Goal: Transaction & Acquisition: Purchase product/service

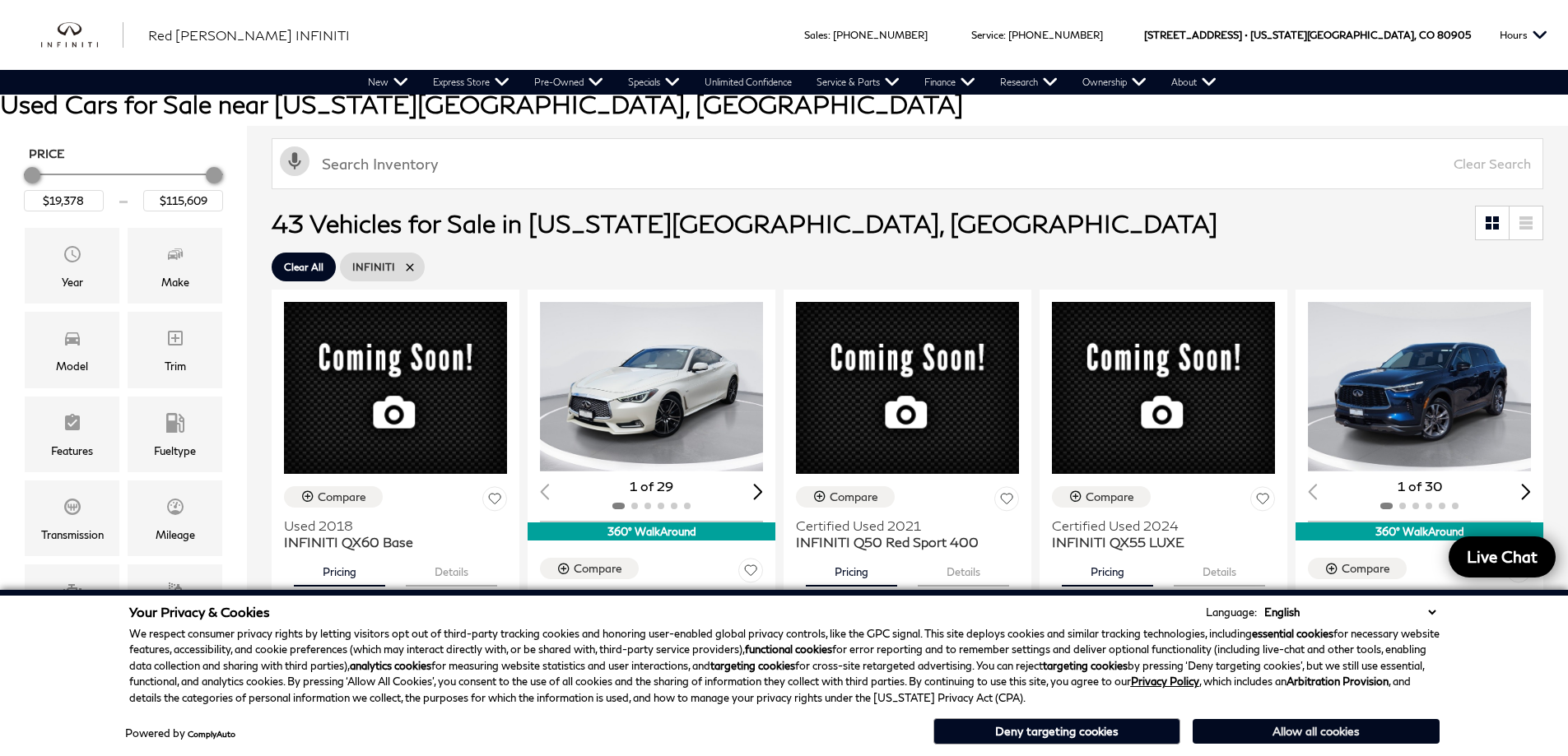
click at [1297, 730] on button "Allow all cookies" at bounding box center [1316, 732] width 247 height 24
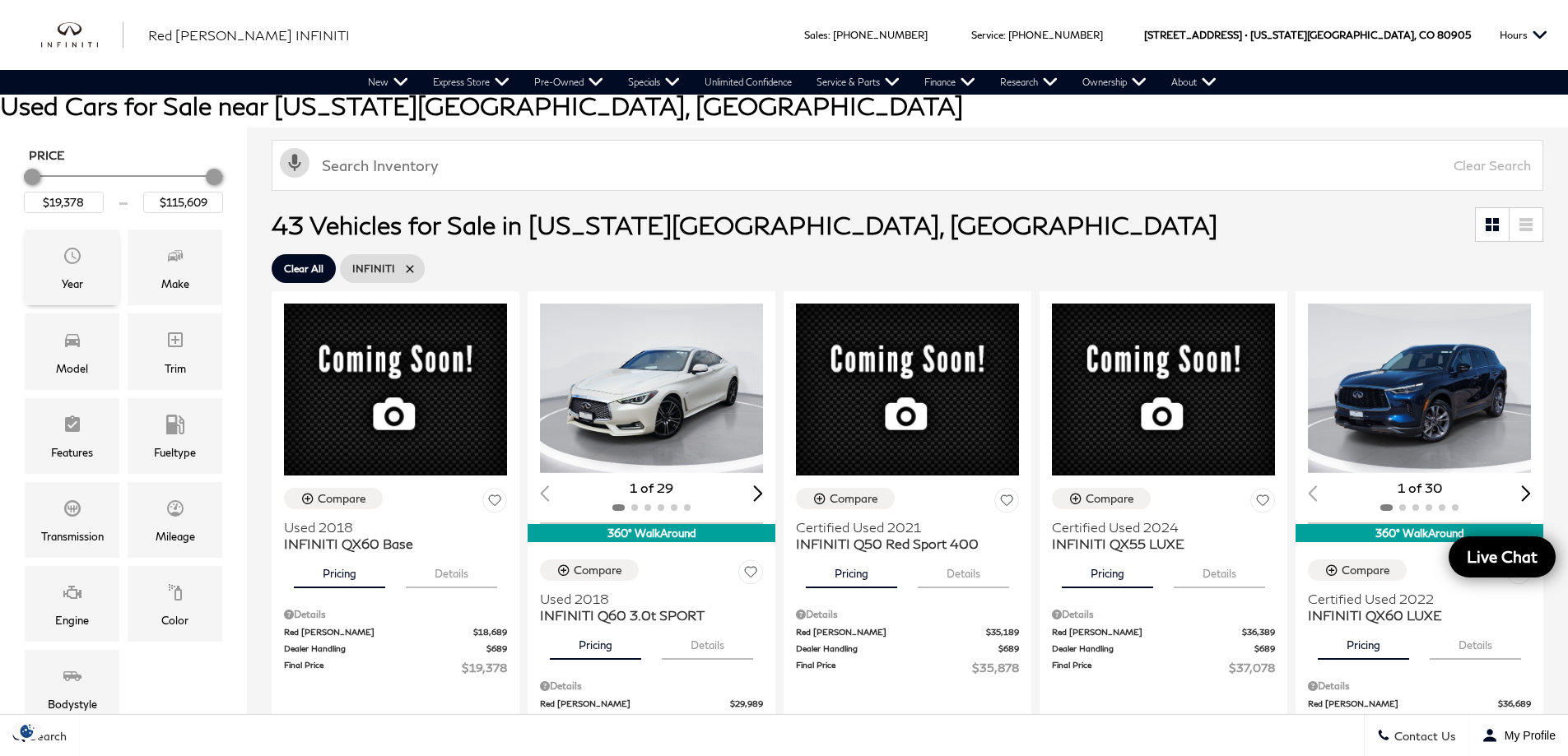
click at [52, 262] on div "Year" at bounding box center [72, 267] width 94 height 76
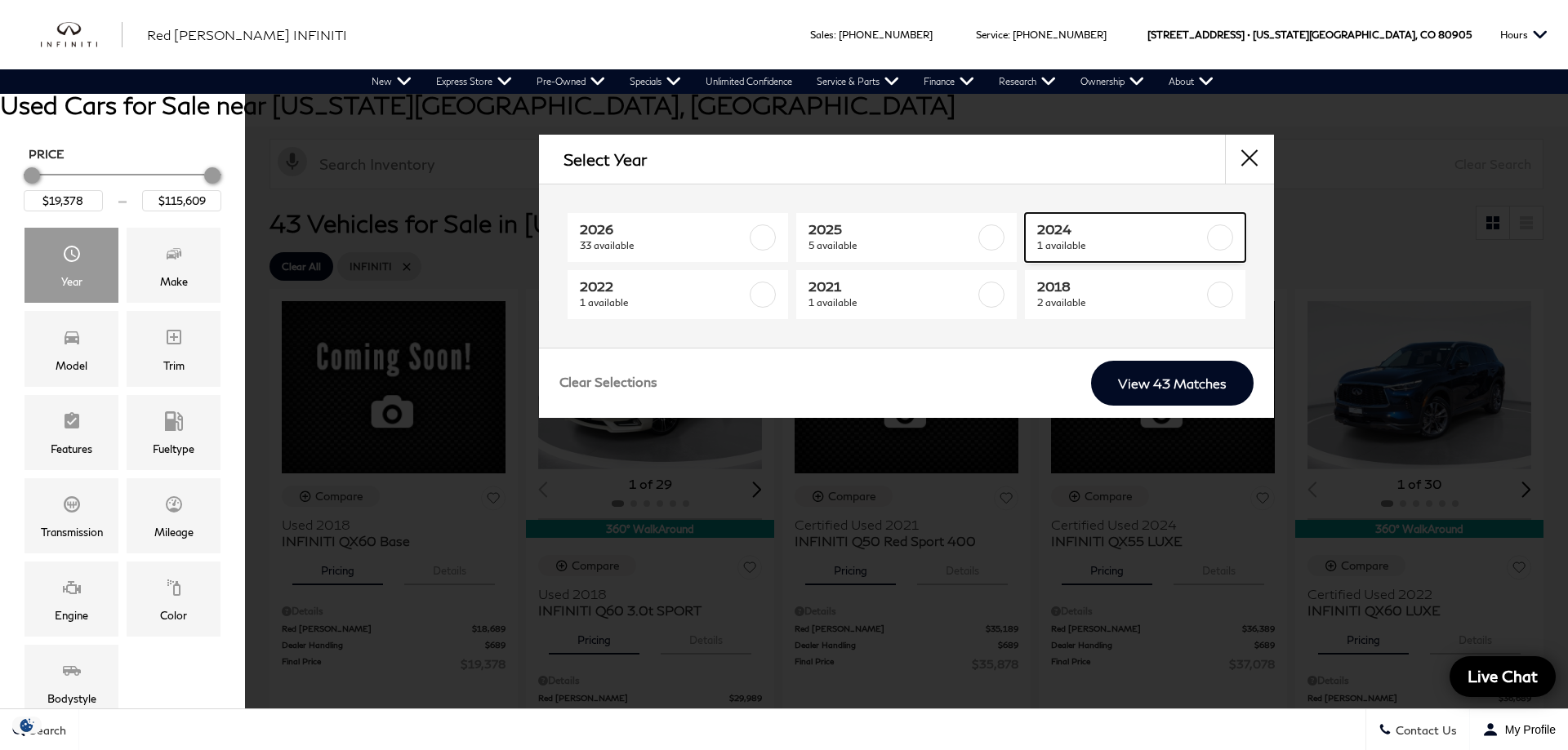
click at [1223, 235] on label at bounding box center [1220, 238] width 26 height 26
type input "$37,078"
checkbox input "true"
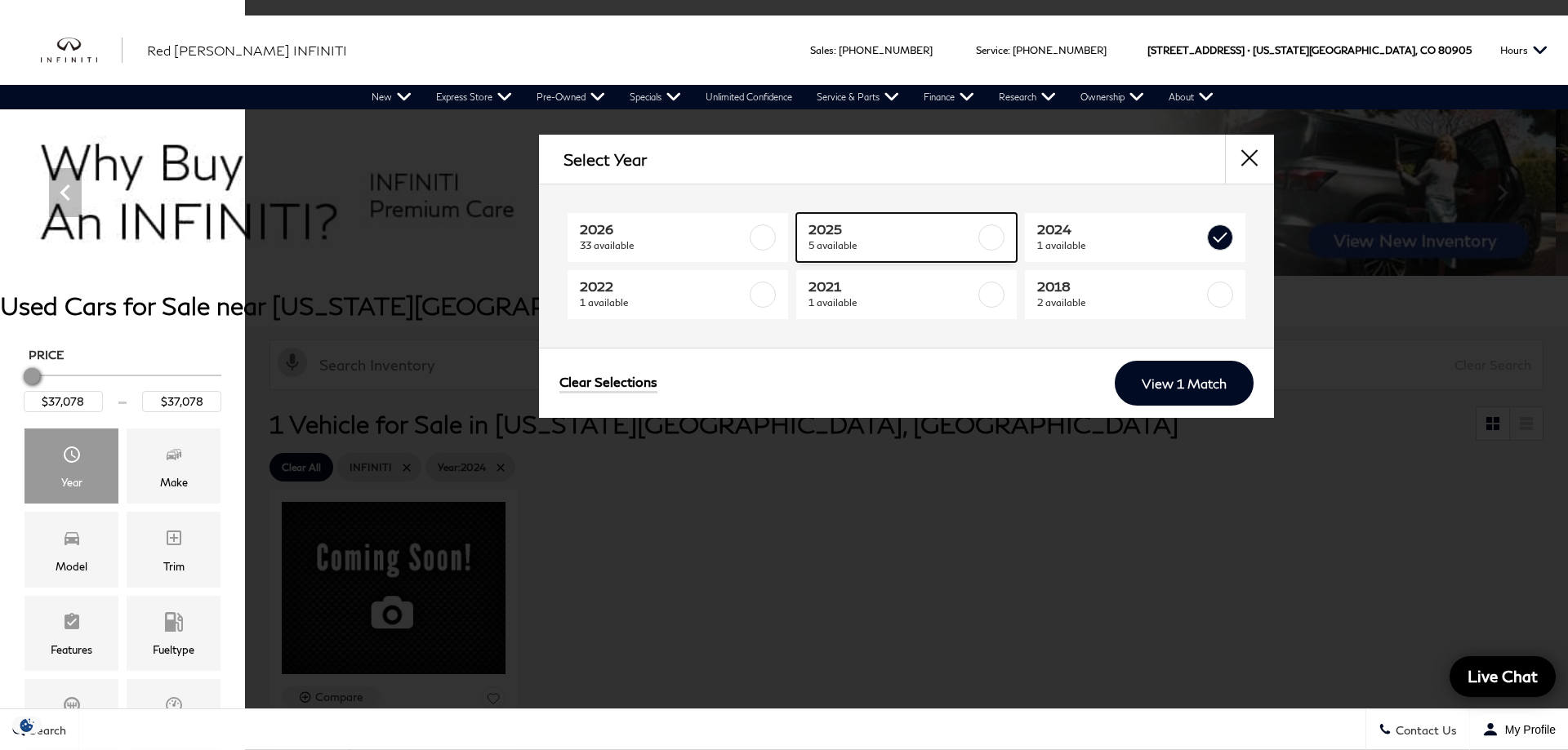
click at [998, 235] on label at bounding box center [992, 238] width 26 height 26
type input "$83,614"
checkbox input "true"
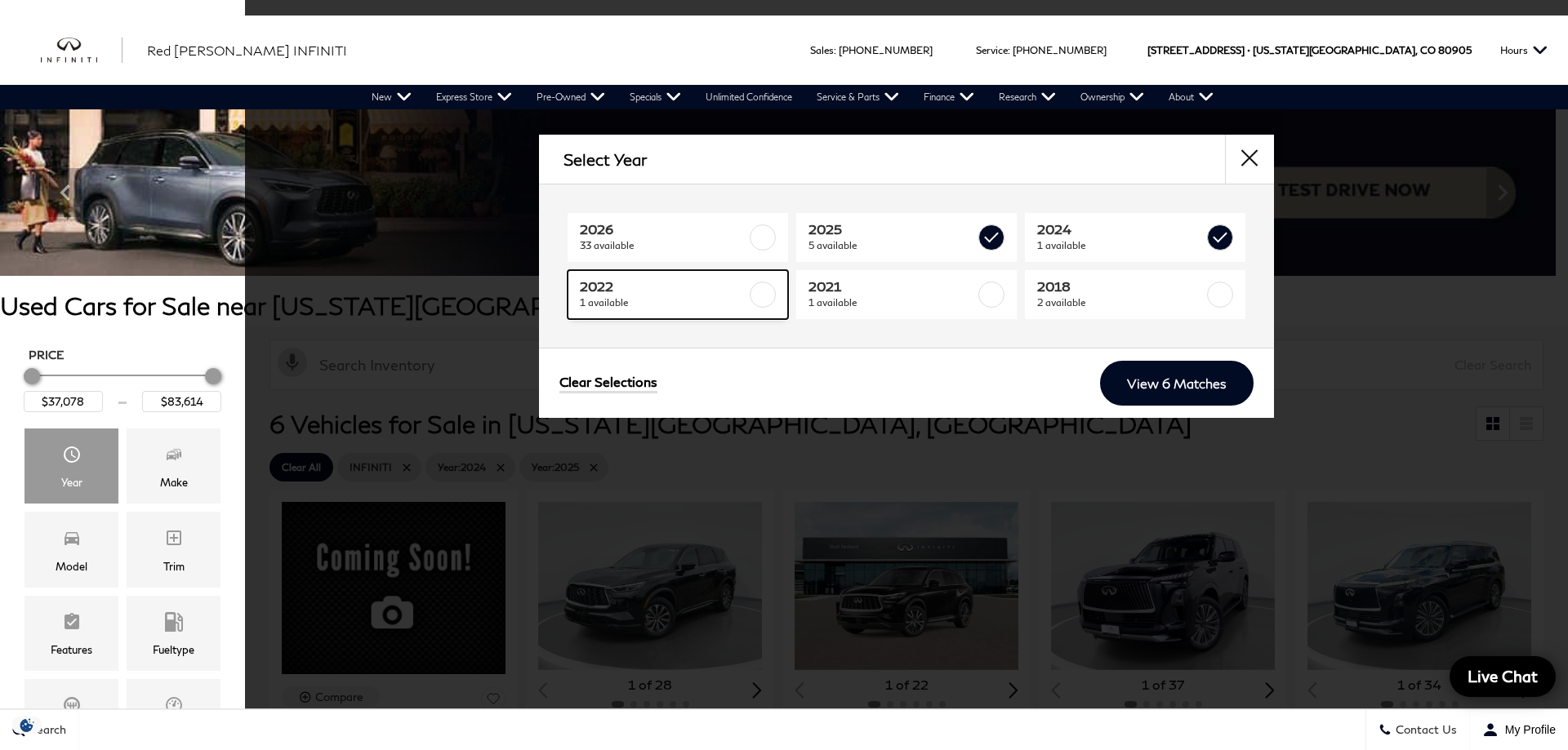
click at [771, 289] on label at bounding box center [762, 295] width 26 height 26
checkbox input "true"
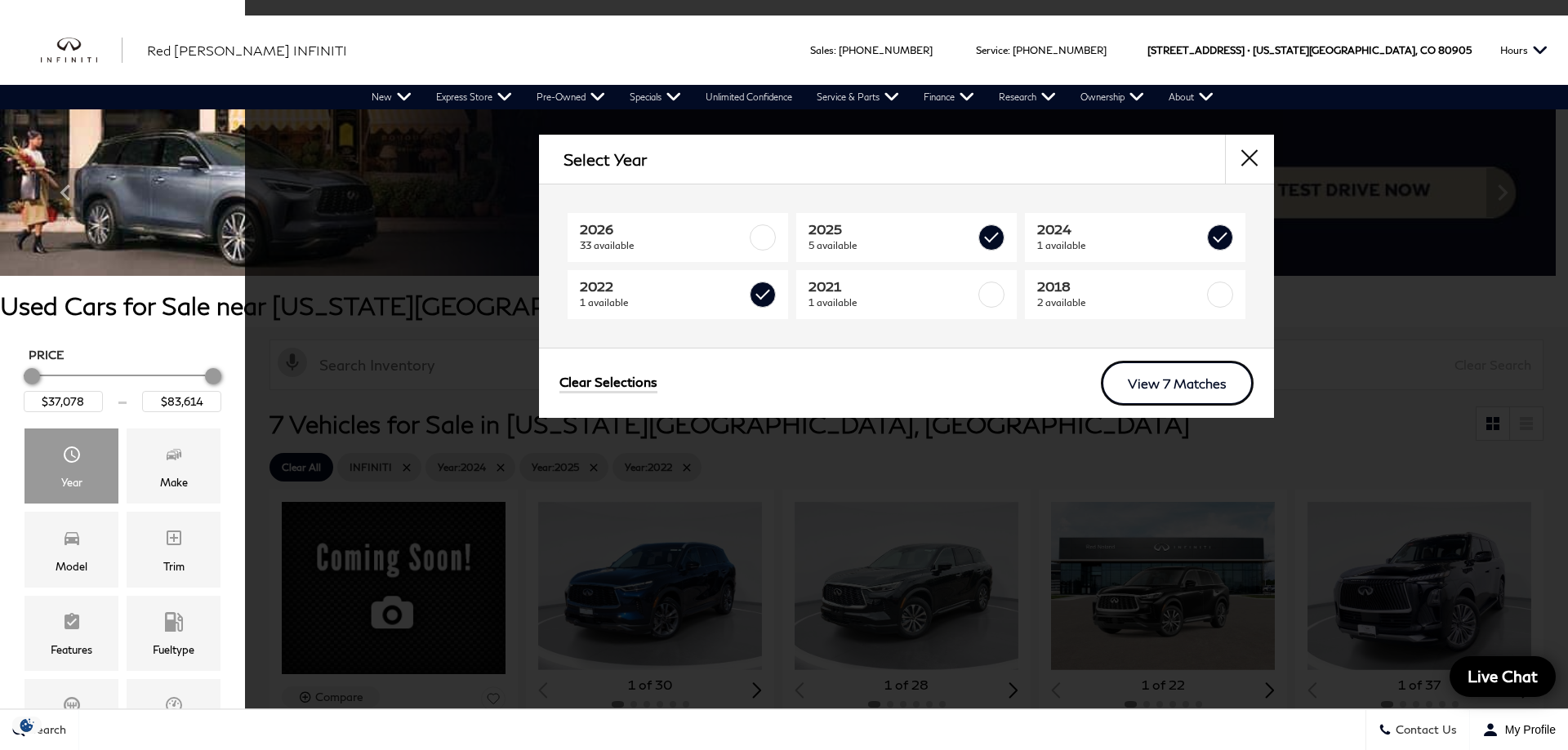
click at [1198, 374] on link "View 7 Matches" at bounding box center [1177, 384] width 153 height 45
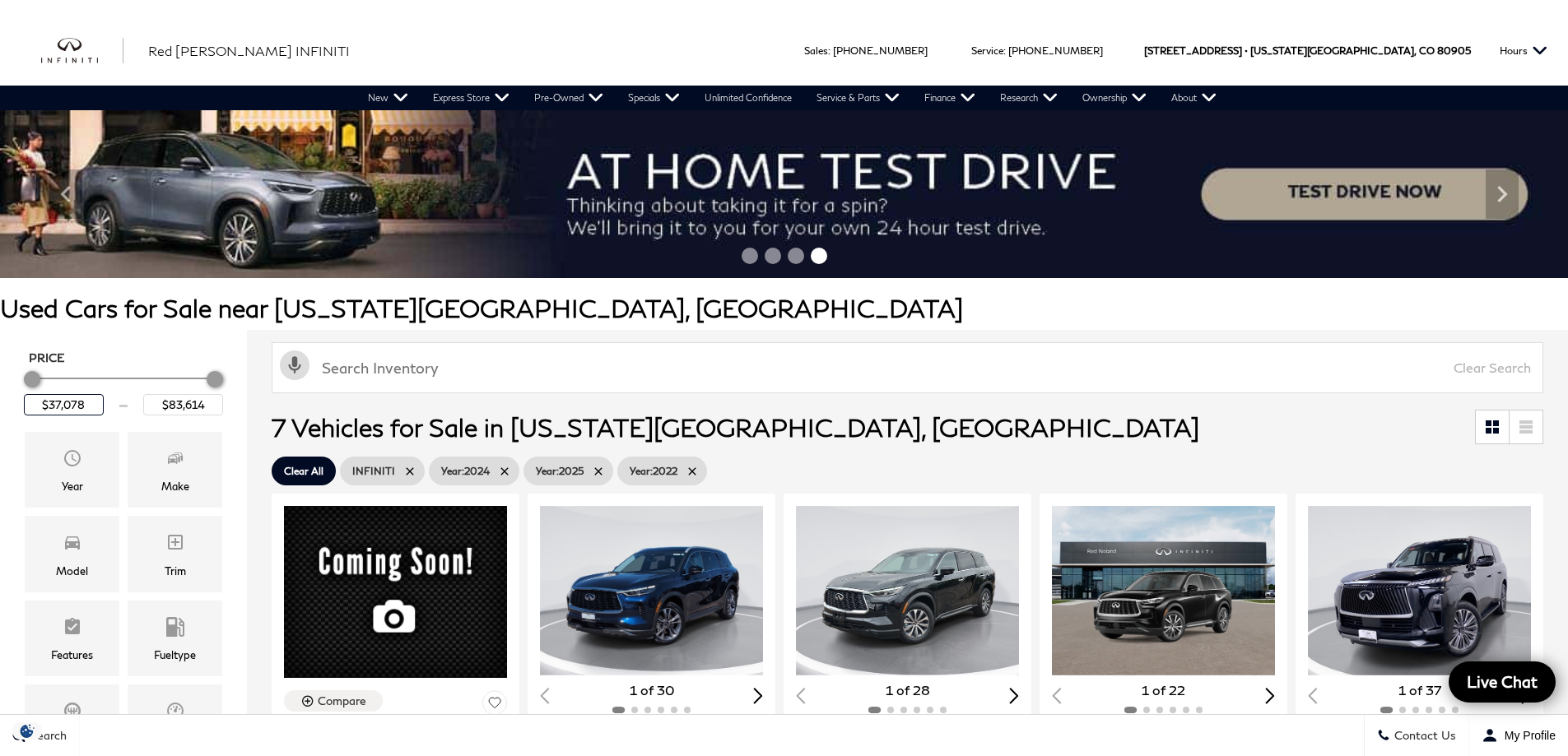
click at [72, 395] on input "$37,078" at bounding box center [63, 405] width 80 height 21
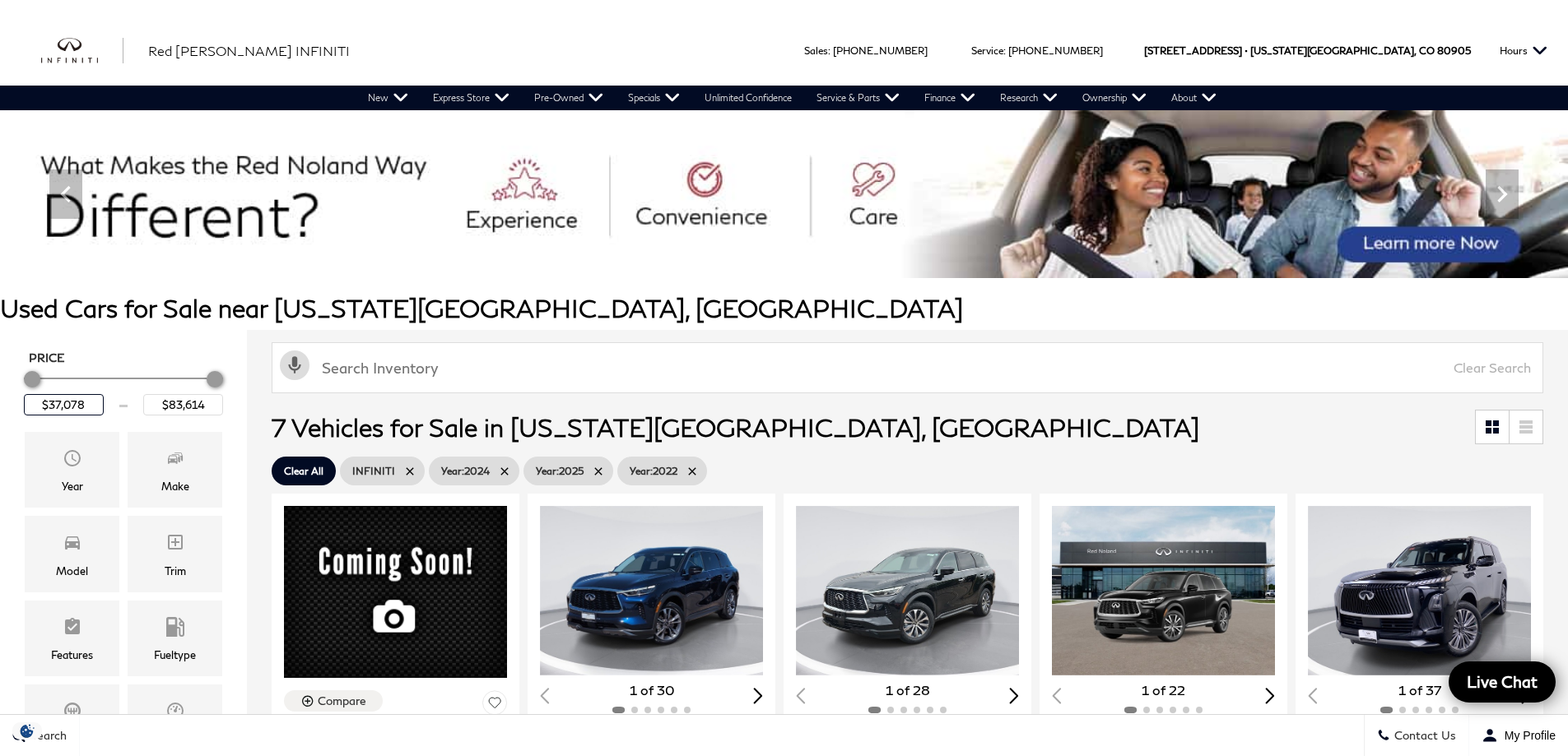
drag, startPoint x: 98, startPoint y: 397, endPoint x: -27, endPoint y: 397, distance: 125.0
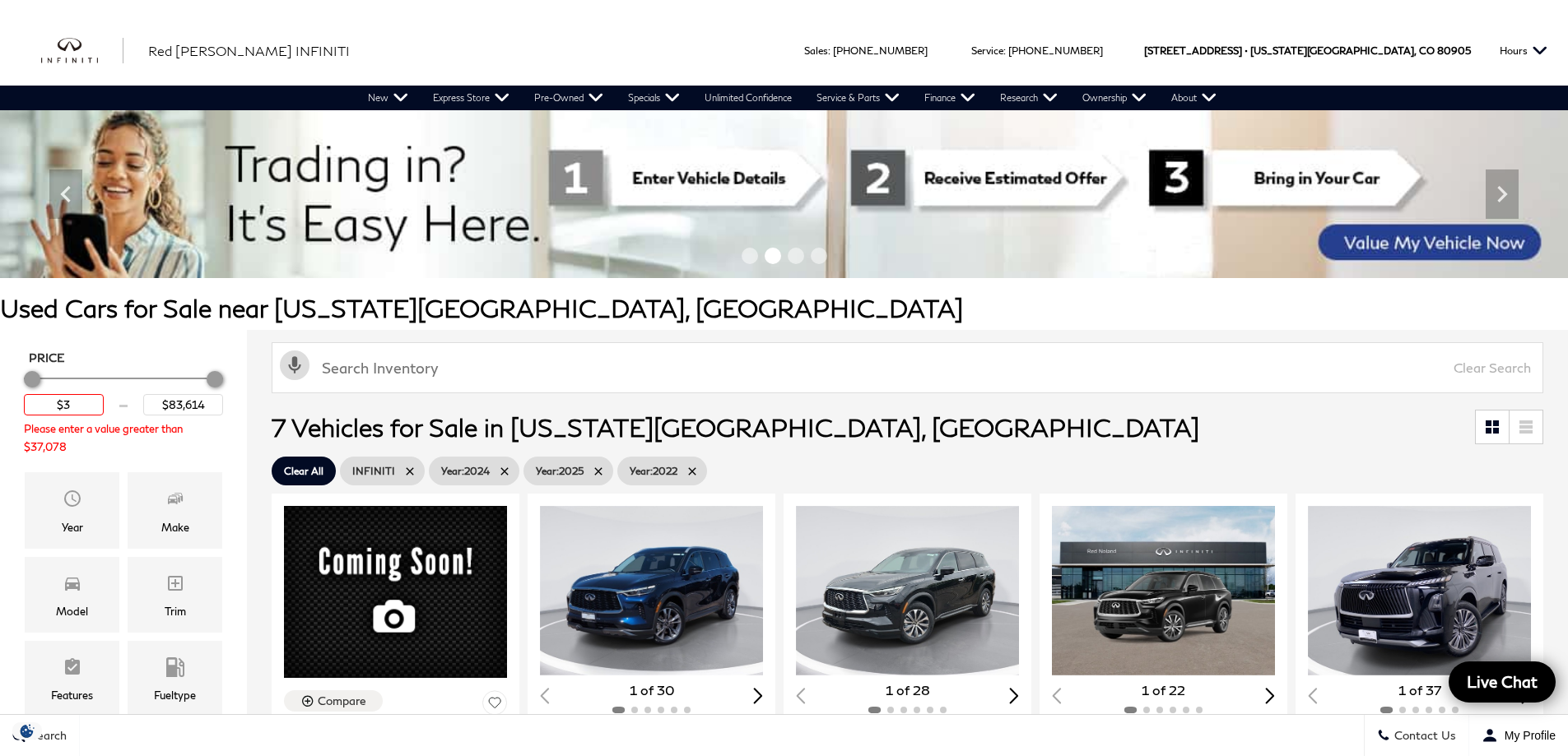
type input "$"
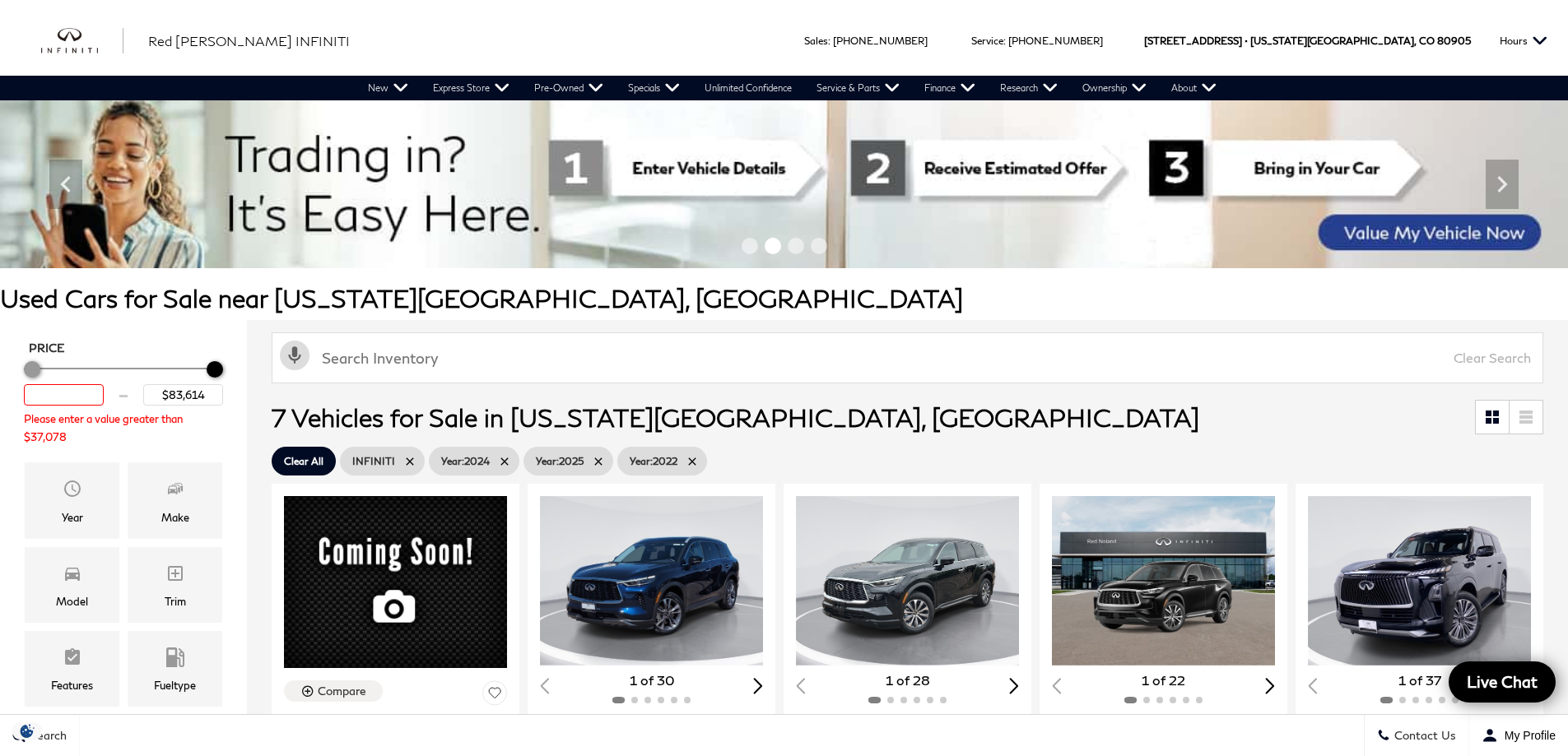
scroll to position [10, 0]
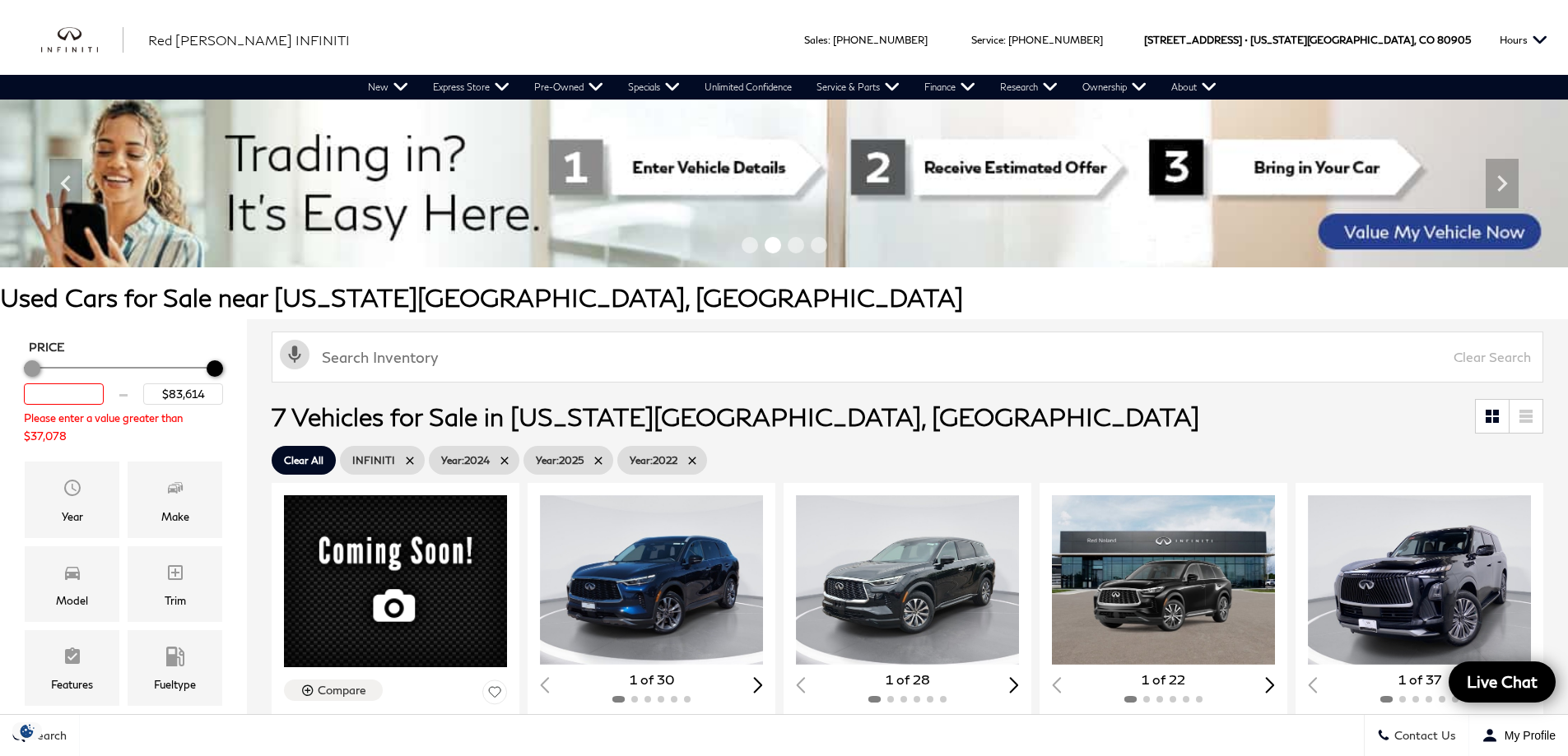
type input "$37,078"
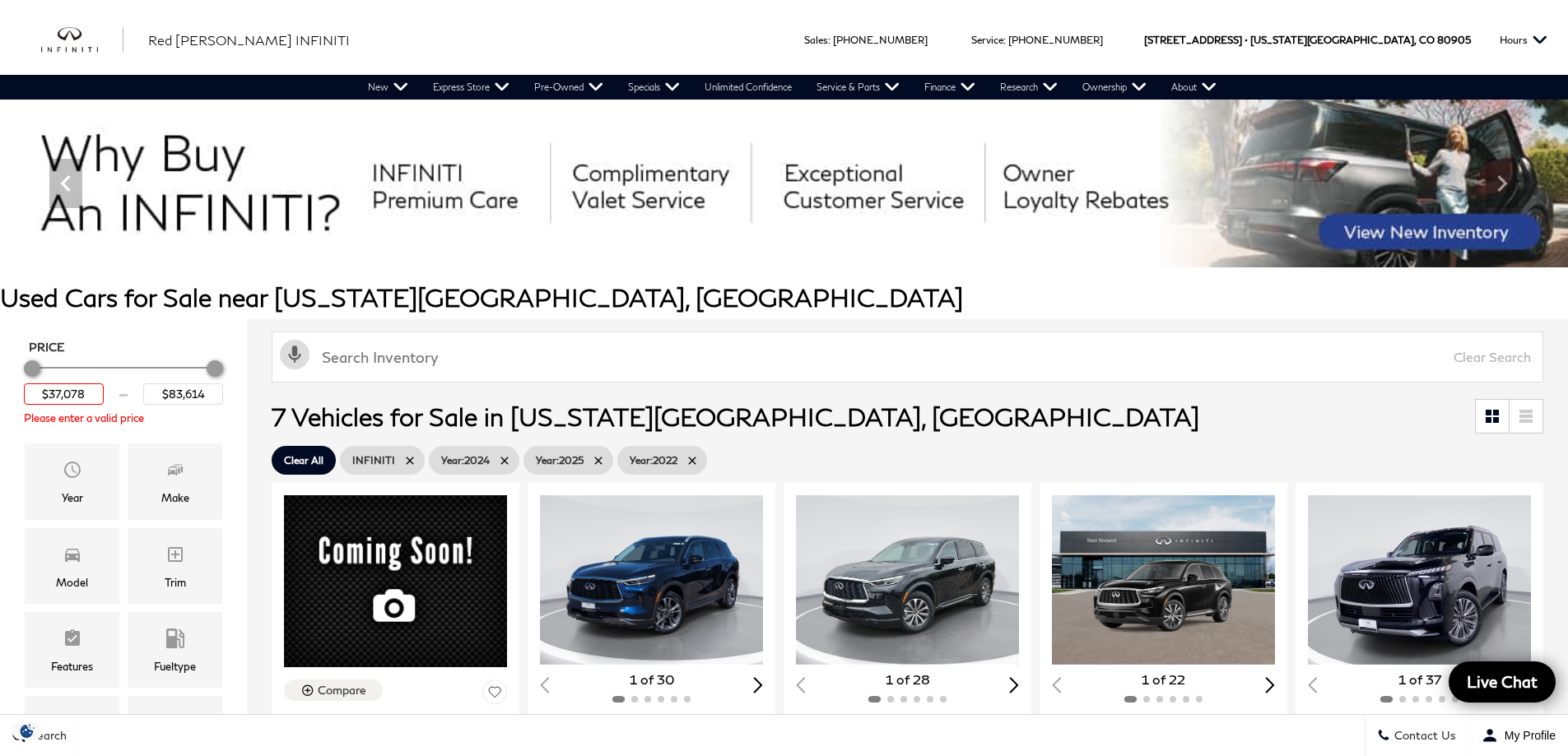
drag, startPoint x: 215, startPoint y: 365, endPoint x: 76, endPoint y: 356, distance: 139.3
type input "$83,578"
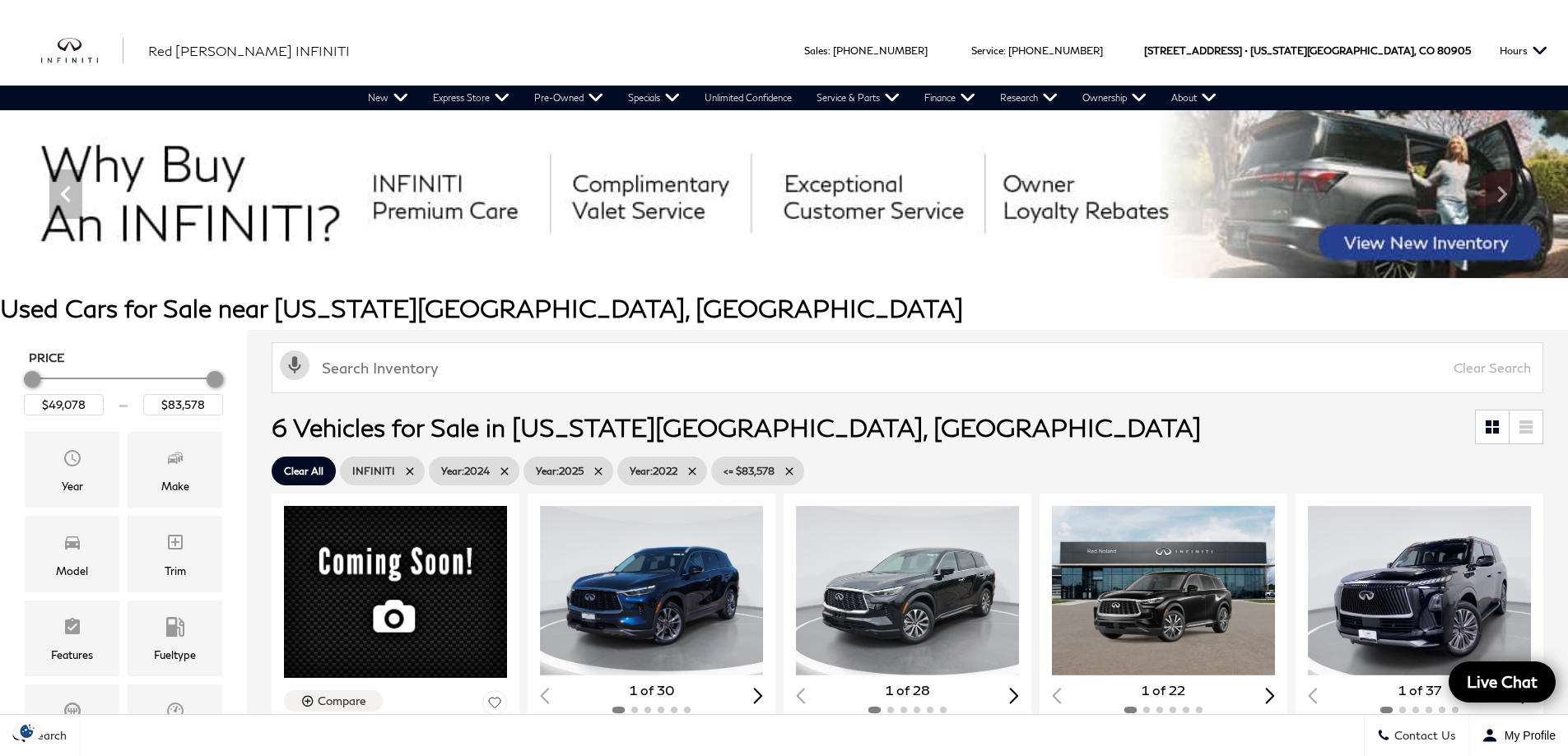
click at [79, 382] on div "Price" at bounding box center [123, 380] width 200 height 29
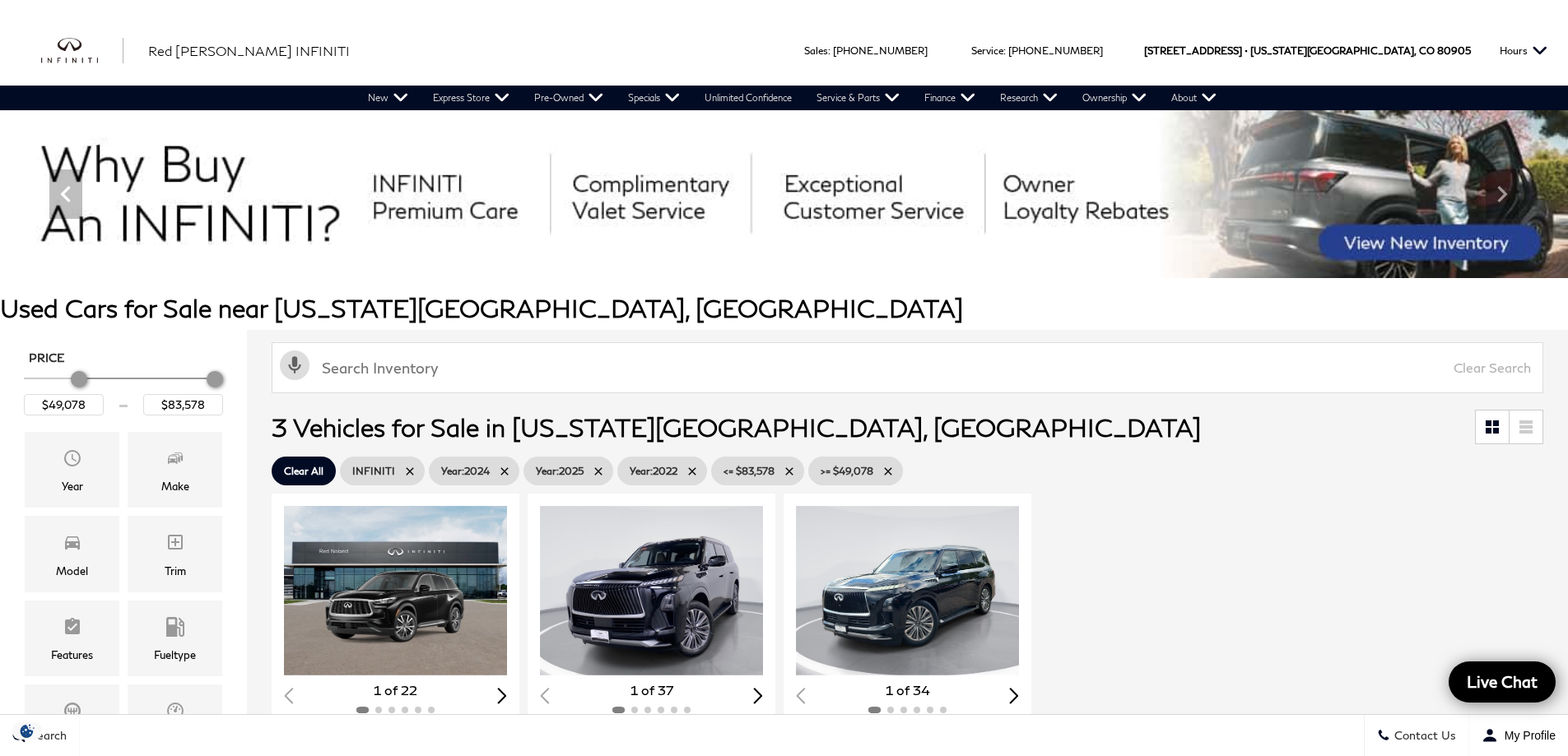
click at [79, 382] on div "Minimum Price" at bounding box center [79, 379] width 17 height 17
type input "$37,078"
drag, startPoint x: 79, startPoint y: 382, endPoint x: 21, endPoint y: 382, distance: 58.0
click at [21, 382] on div "Price $37,078 $83,578" at bounding box center [123, 387] width 206 height 81
